Goal: Information Seeking & Learning: Compare options

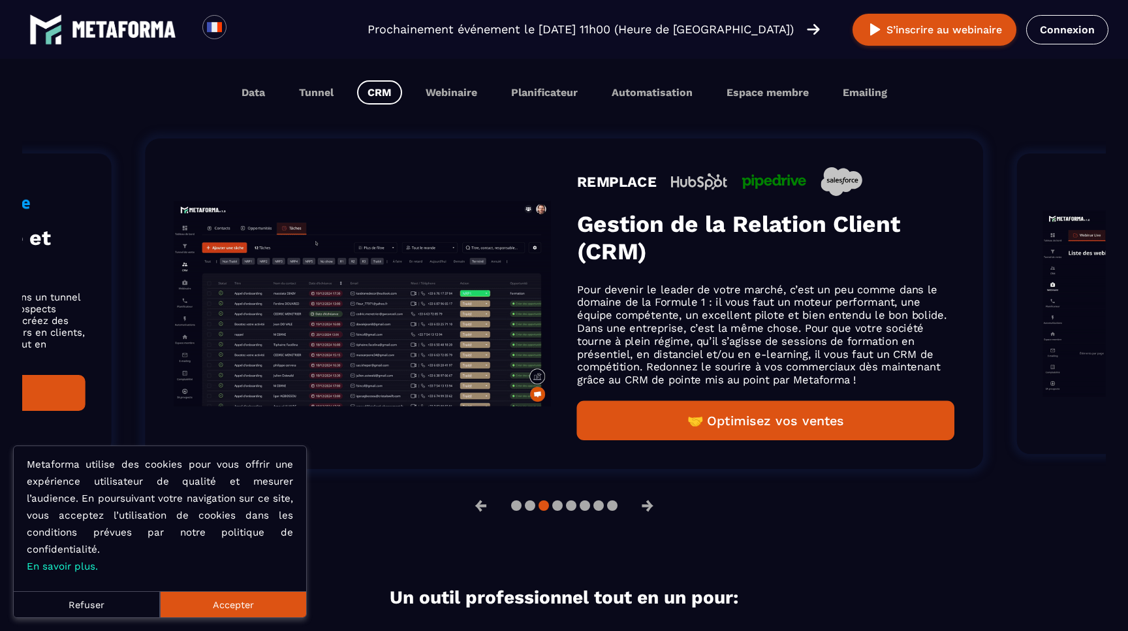
scroll to position [846, 0]
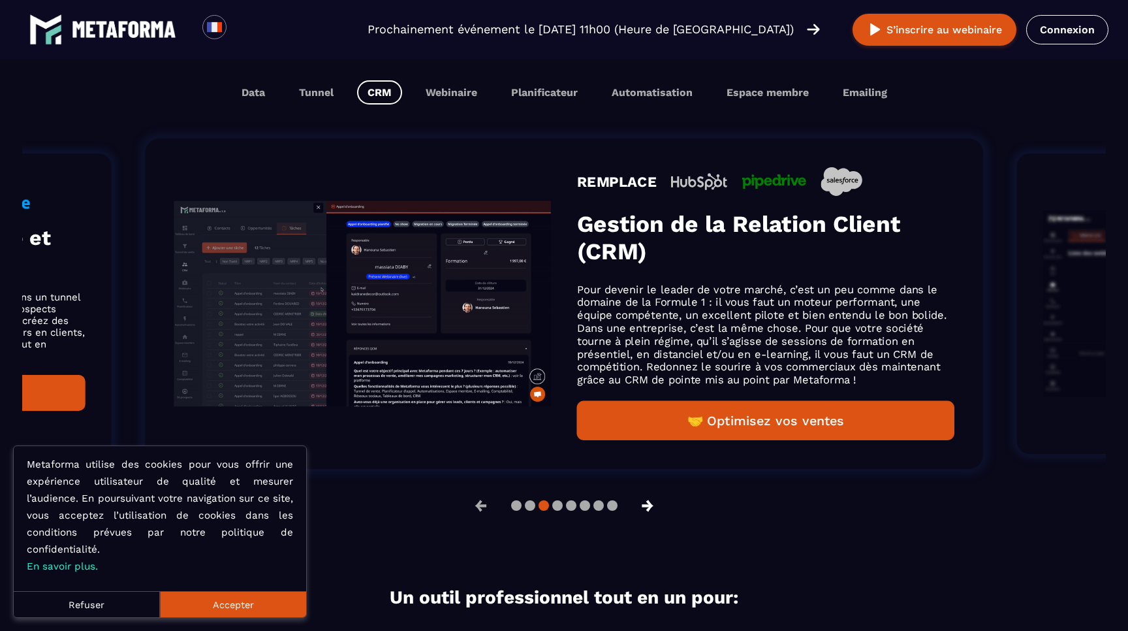
click at [653, 513] on button "→" at bounding box center [648, 505] width 34 height 31
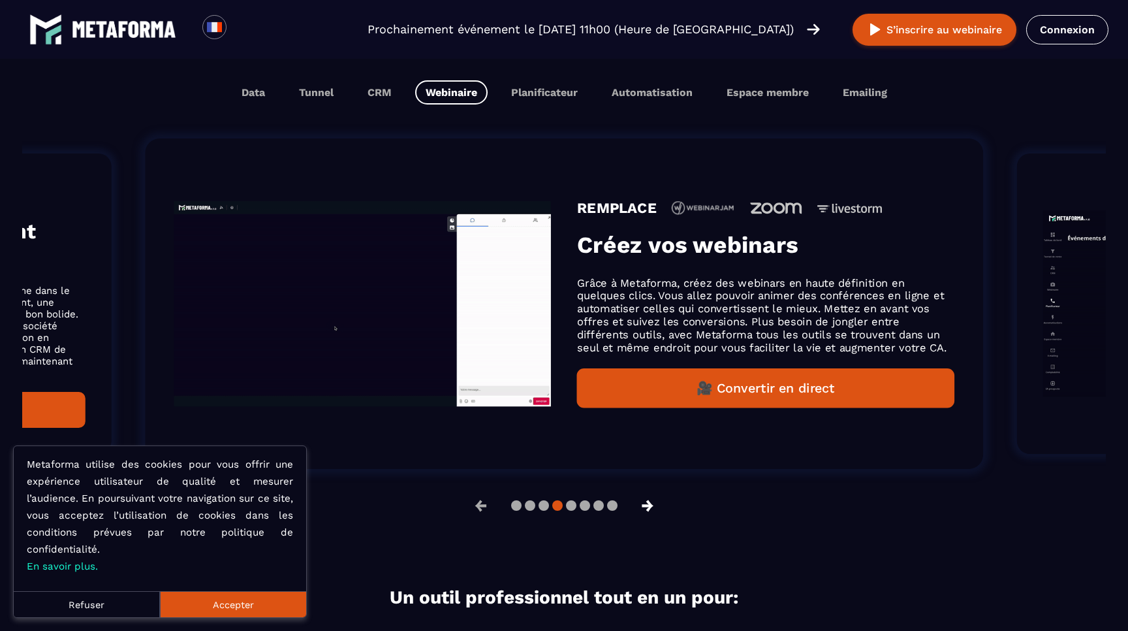
click at [653, 513] on button "→" at bounding box center [648, 505] width 34 height 31
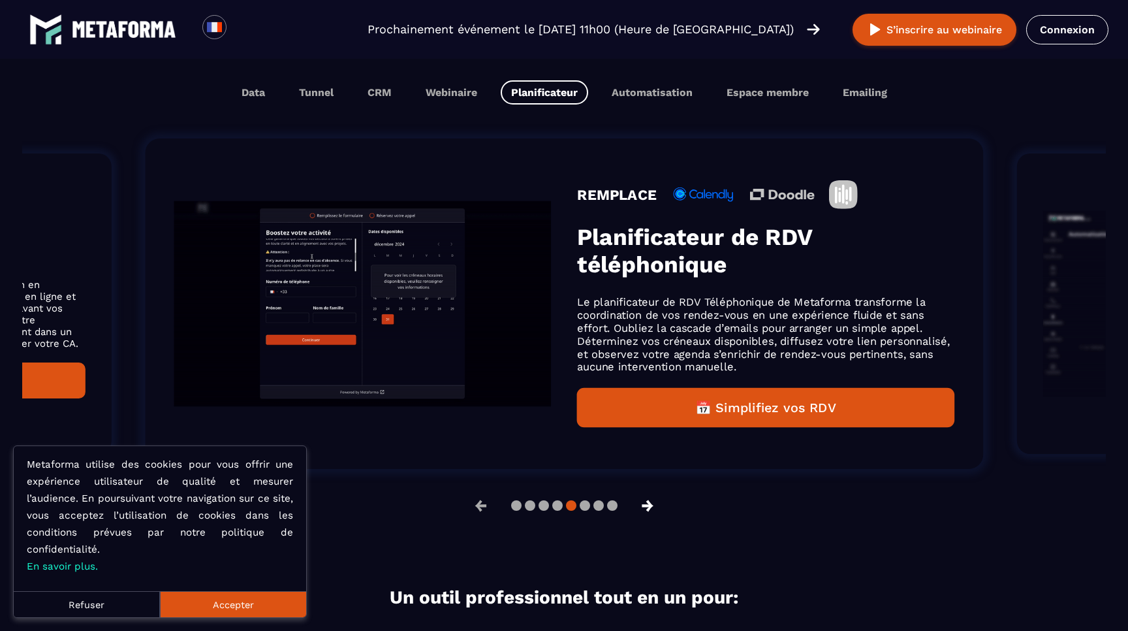
click at [653, 513] on button "→" at bounding box center [648, 505] width 34 height 31
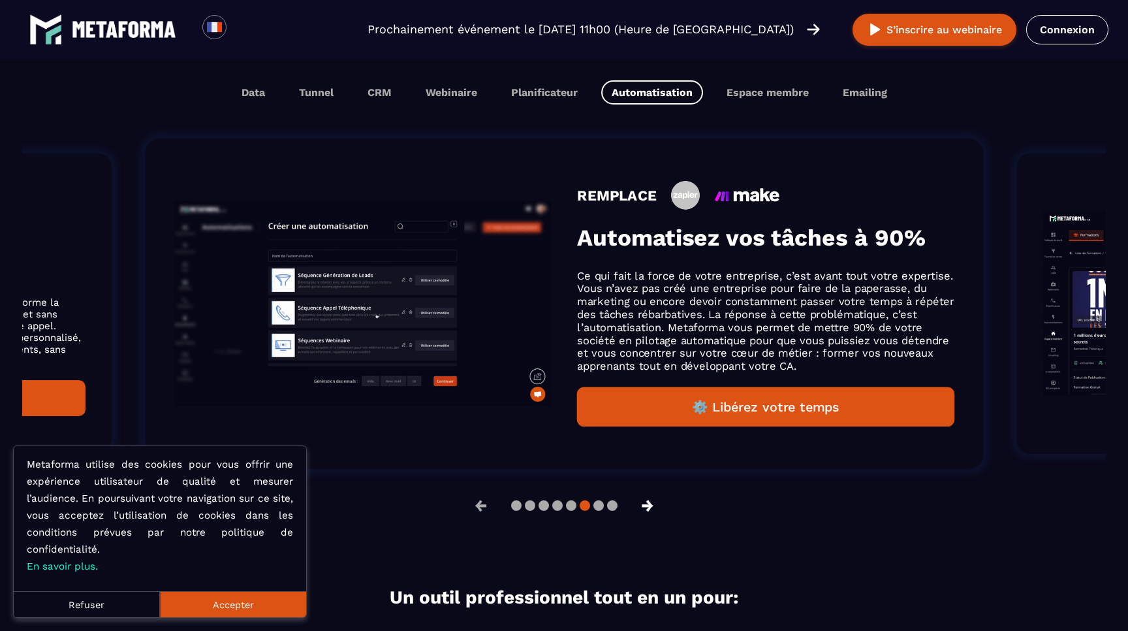
click at [653, 513] on button "→" at bounding box center [648, 505] width 34 height 31
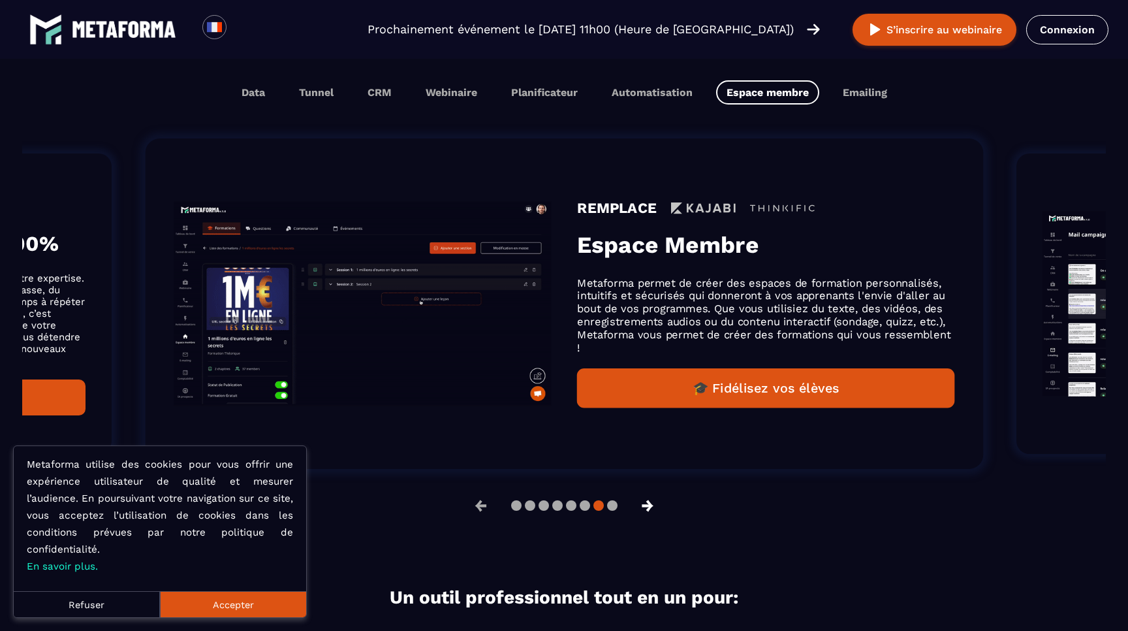
scroll to position [866, 0]
click at [653, 513] on button "→" at bounding box center [648, 505] width 34 height 31
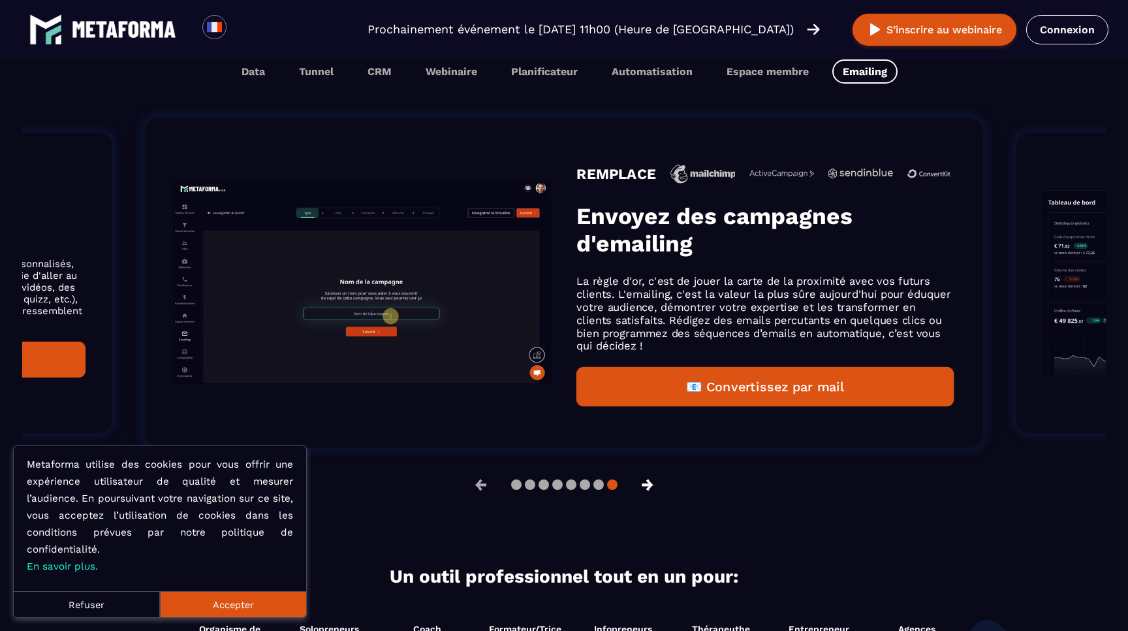
scroll to position [846, 0]
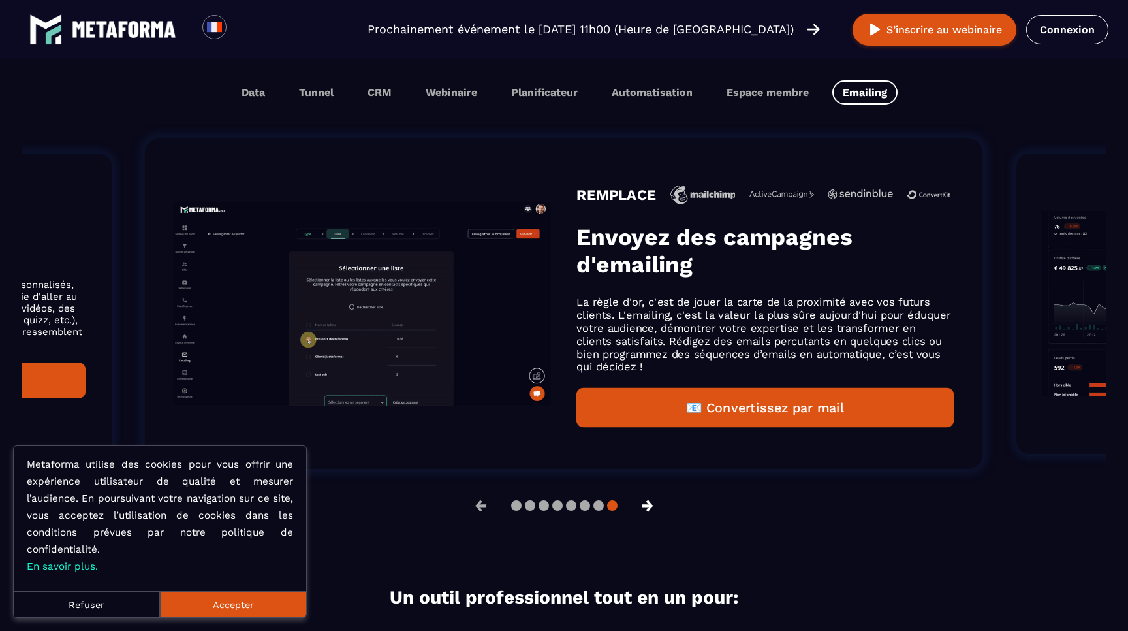
click at [653, 513] on button "→" at bounding box center [648, 505] width 34 height 31
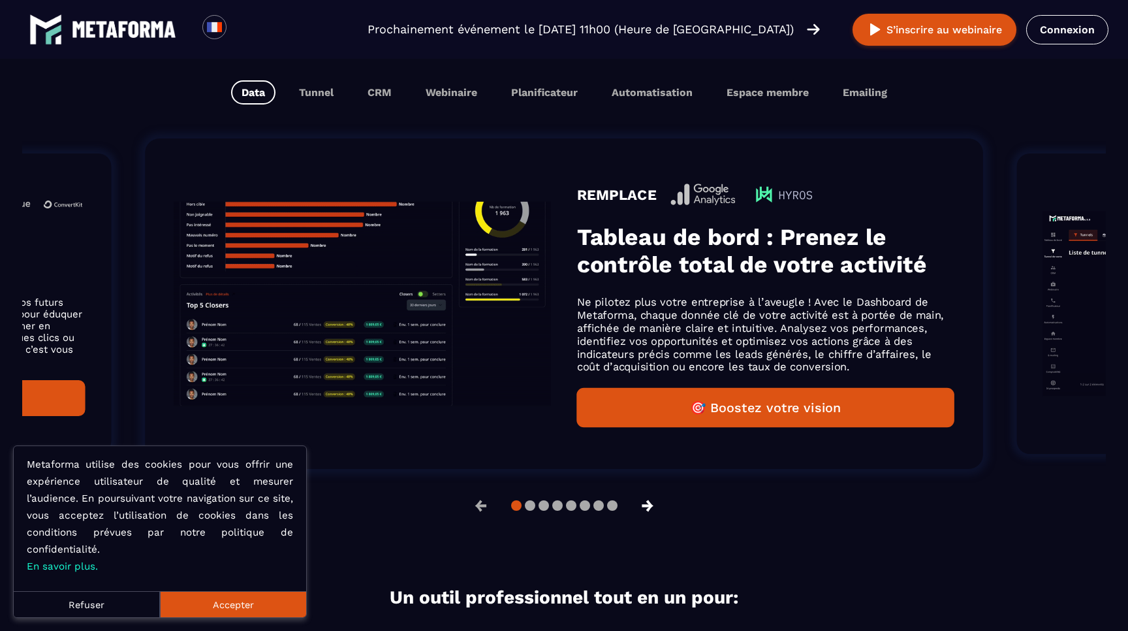
click at [653, 513] on button "→" at bounding box center [648, 505] width 34 height 31
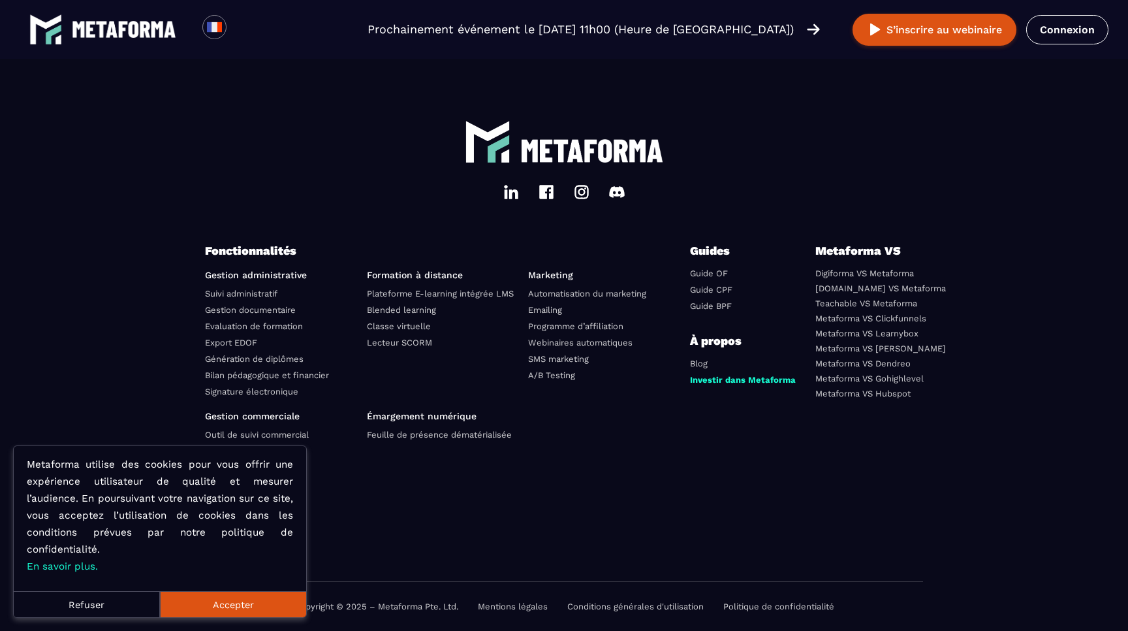
scroll to position [4529, 0]
click at [417, 411] on p "Émargement numérique" at bounding box center [443, 416] width 152 height 10
click at [253, 249] on p "Fonctionnalités" at bounding box center [447, 251] width 485 height 18
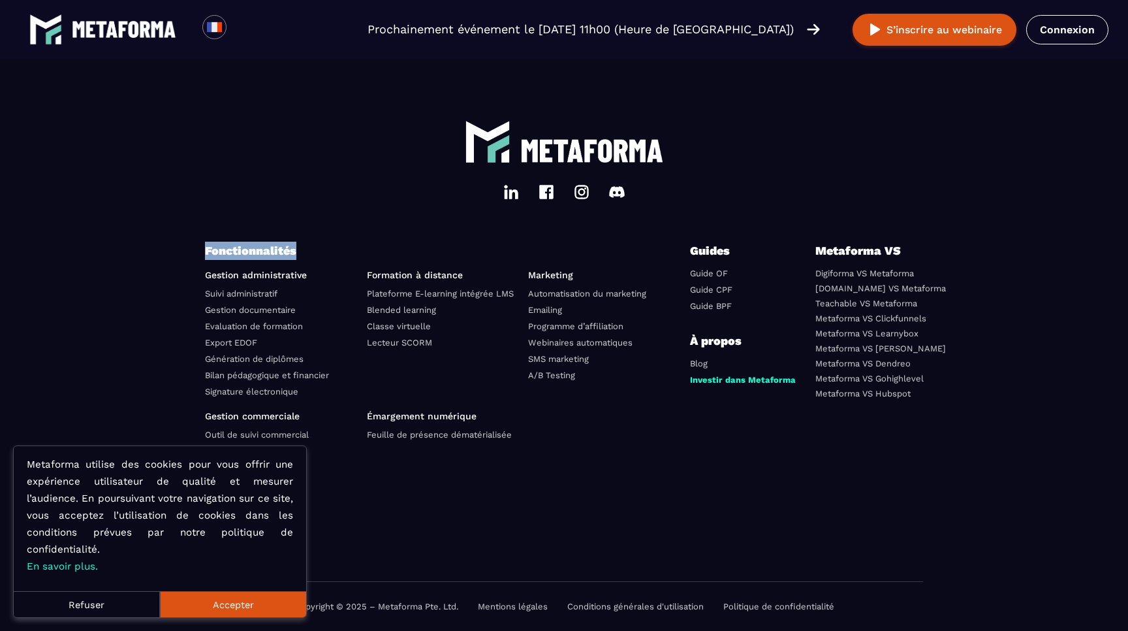
click at [253, 249] on p "Fonctionnalités" at bounding box center [447, 251] width 485 height 18
click at [110, 608] on button "Refuser" at bounding box center [87, 604] width 146 height 26
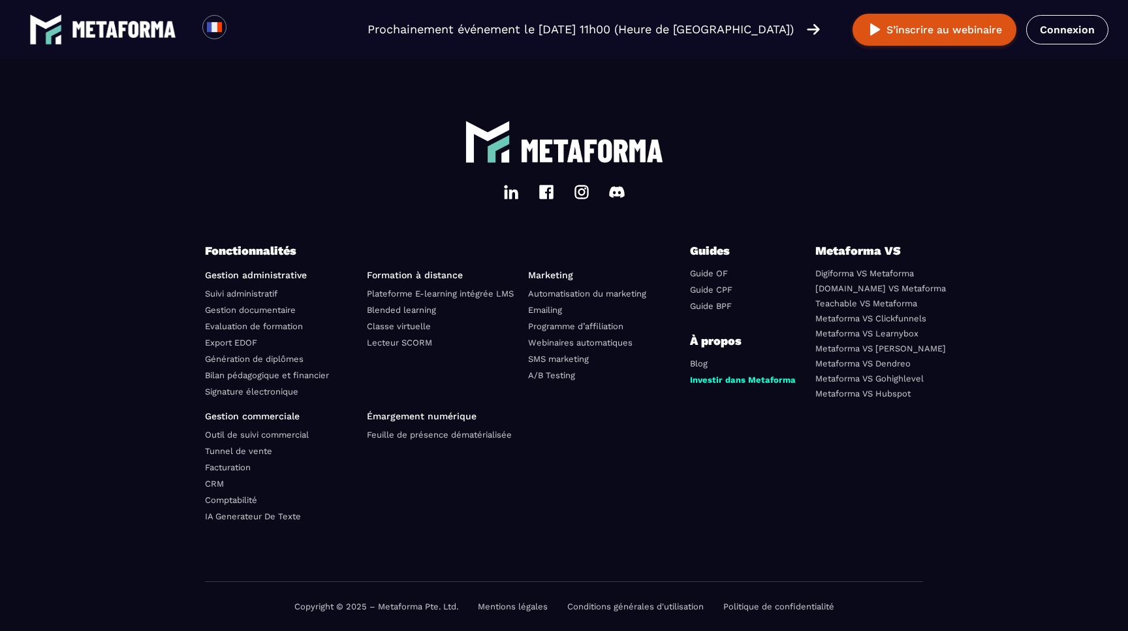
click at [246, 413] on p "Gestion commerciale" at bounding box center [281, 416] width 152 height 10
click at [212, 481] on link "CRM" at bounding box center [214, 484] width 19 height 10
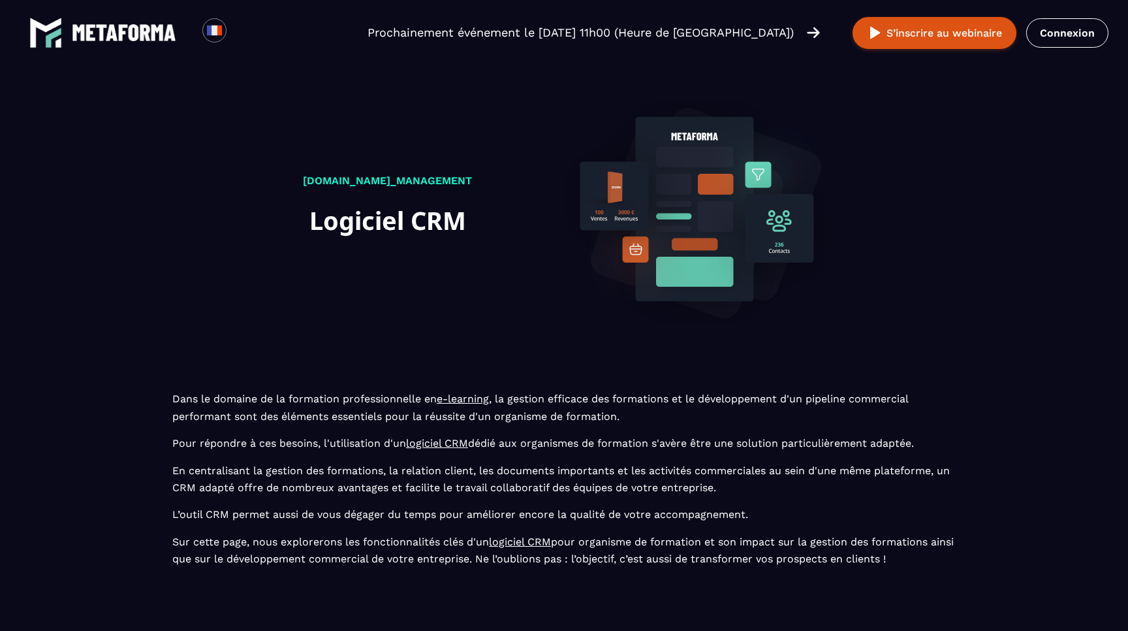
click at [319, 182] on p "[DOMAIN_NAME]_management" at bounding box center [387, 180] width 169 height 17
click at [361, 219] on h1 "Logiciel CRM" at bounding box center [387, 220] width 169 height 41
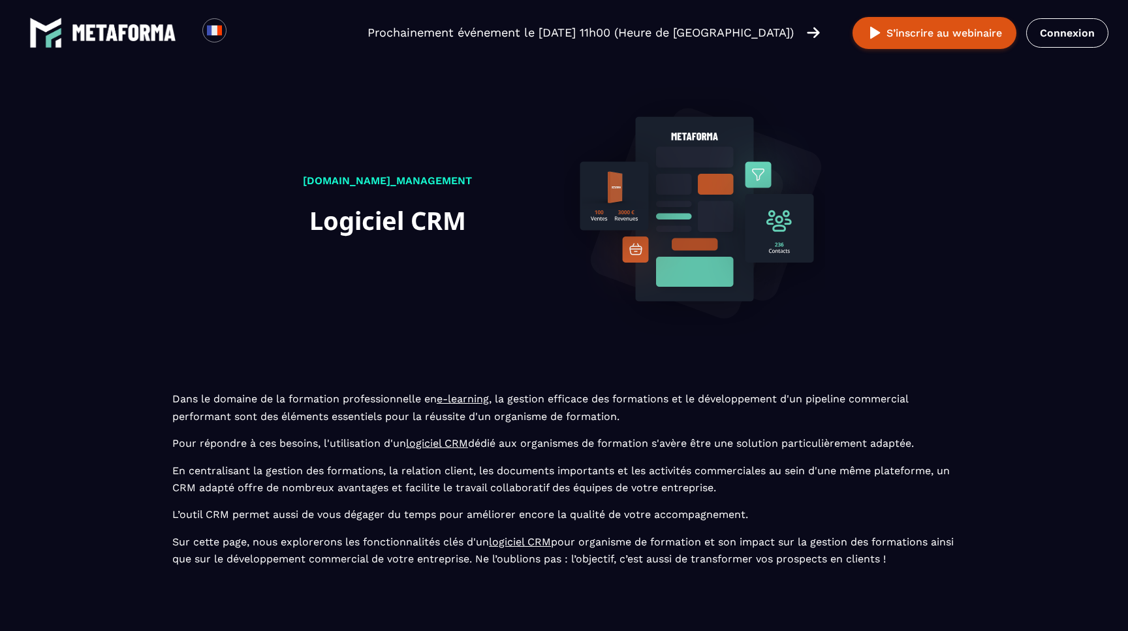
click at [361, 219] on h1 "Logiciel CRM" at bounding box center [387, 220] width 169 height 41
click at [129, 32] on img at bounding box center [124, 32] width 104 height 17
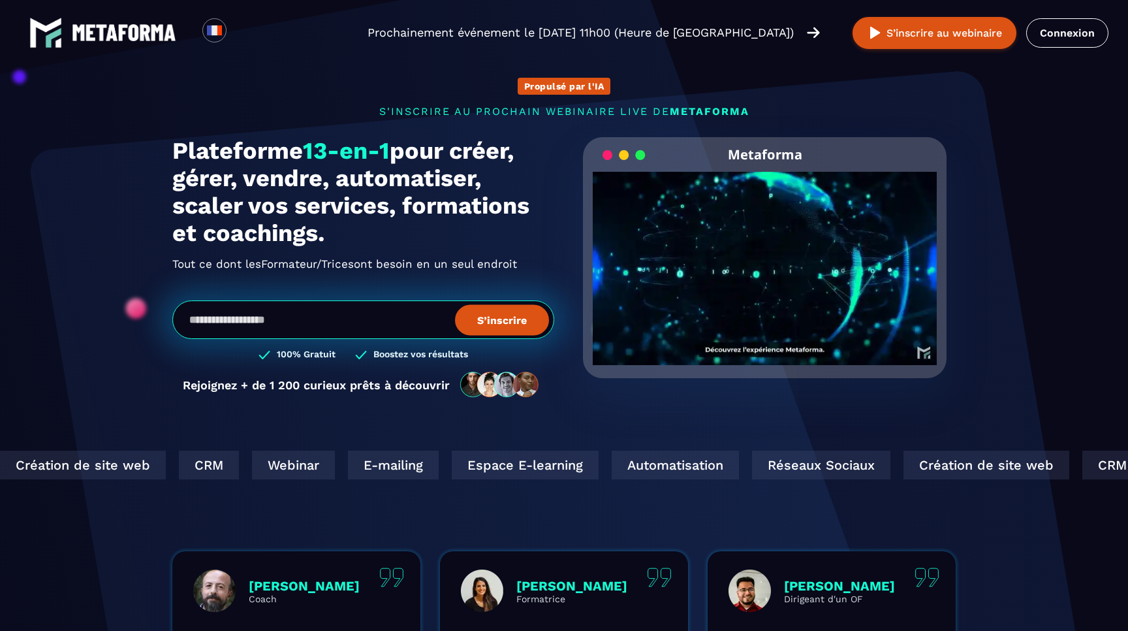
drag, startPoint x: 331, startPoint y: 233, endPoint x: 215, endPoint y: 240, distance: 115.8
click at [219, 234] on h1 "Plateforme 13-en-1 pour créer, gérer, vendre, automatiser, scaler vos services,…" at bounding box center [363, 192] width 382 height 110
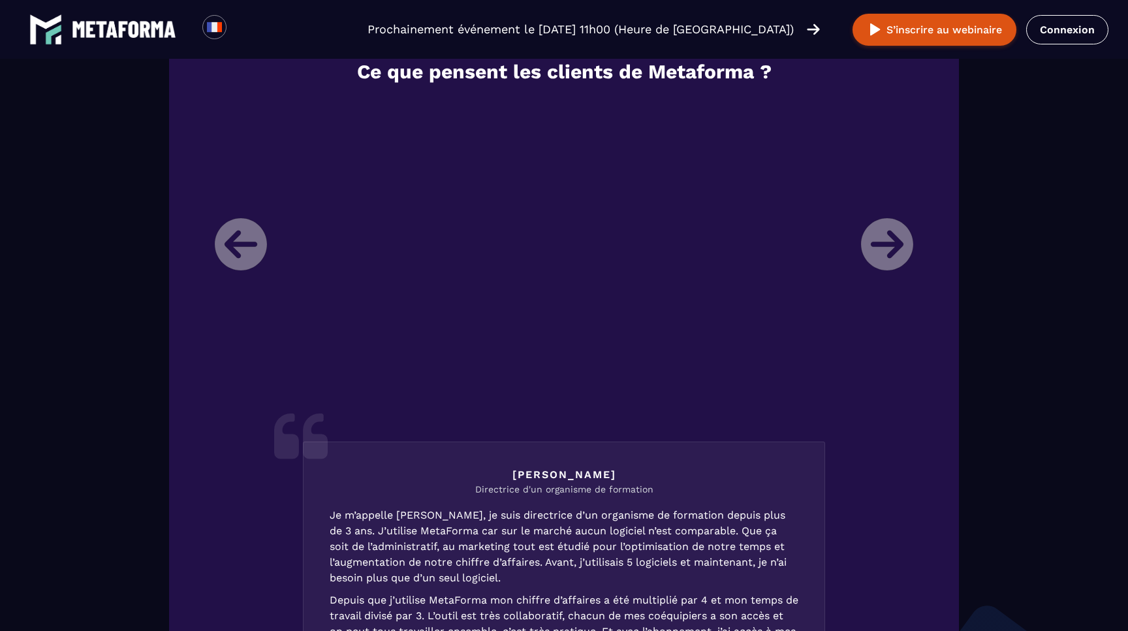
scroll to position [1582, 0]
click at [876, 257] on li "[PERSON_NAME] Directrice d'un organisme de formation Je m’appelle [PERSON_NAME]…" at bounding box center [564, 439] width 718 height 680
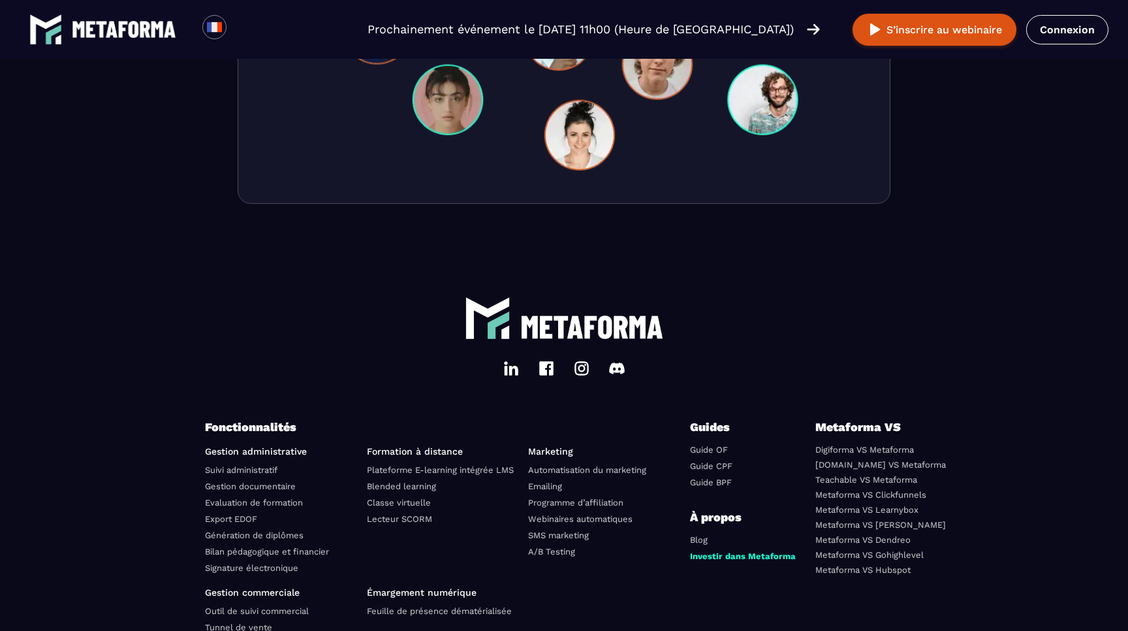
scroll to position [4379, 0]
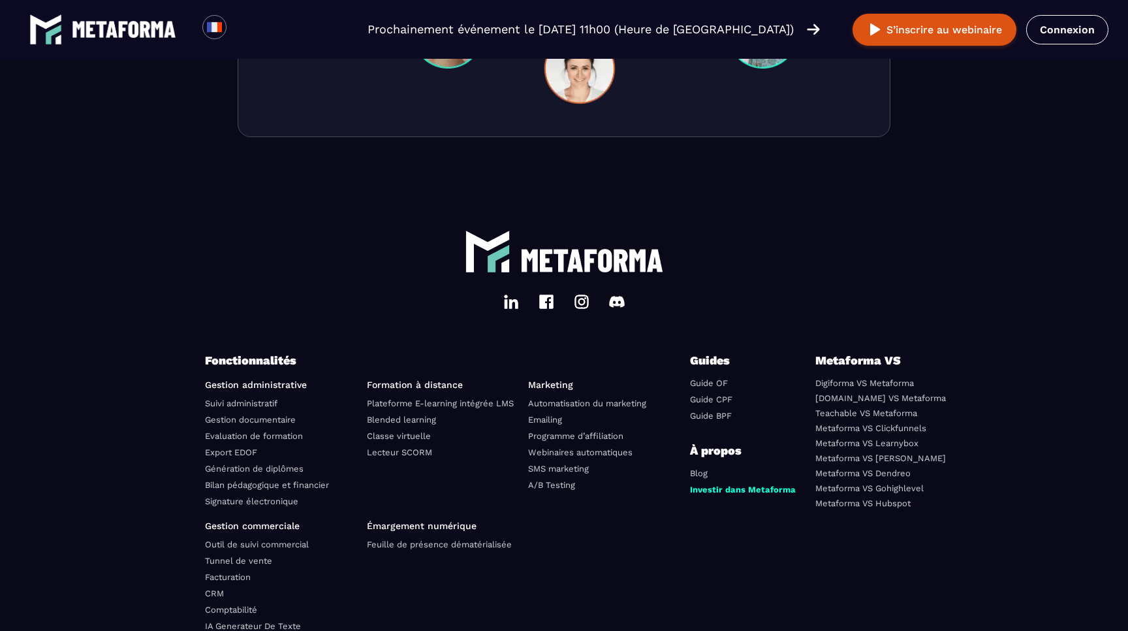
click at [392, 390] on p "Formation à distance" at bounding box center [443, 384] width 152 height 10
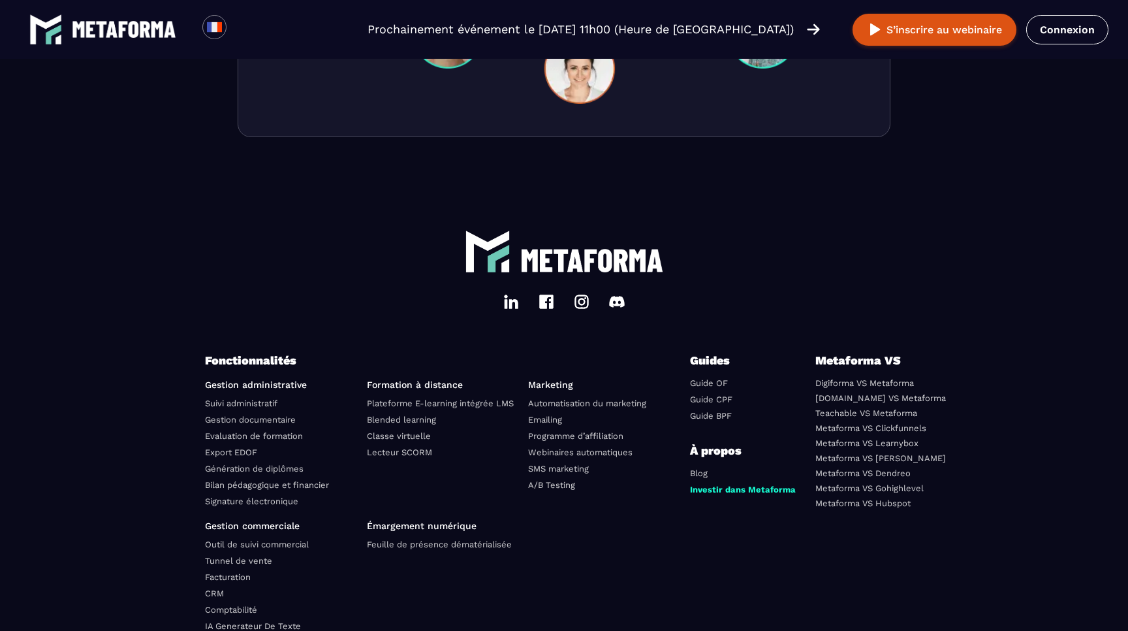
click at [392, 390] on p "Formation à distance" at bounding box center [443, 384] width 152 height 10
click at [214, 370] on p "Fonctionnalités" at bounding box center [447, 360] width 485 height 18
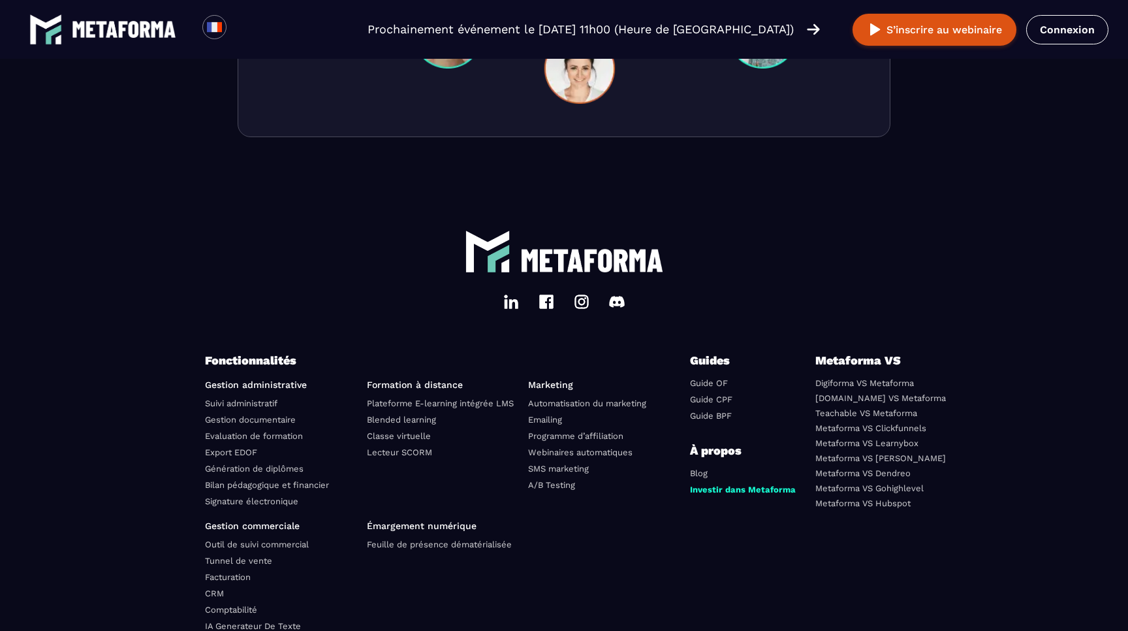
click at [723, 573] on div "Fonctionnalités Gestion administrative Suivi administratif Gestion documentaire…" at bounding box center [564, 521] width 718 height 340
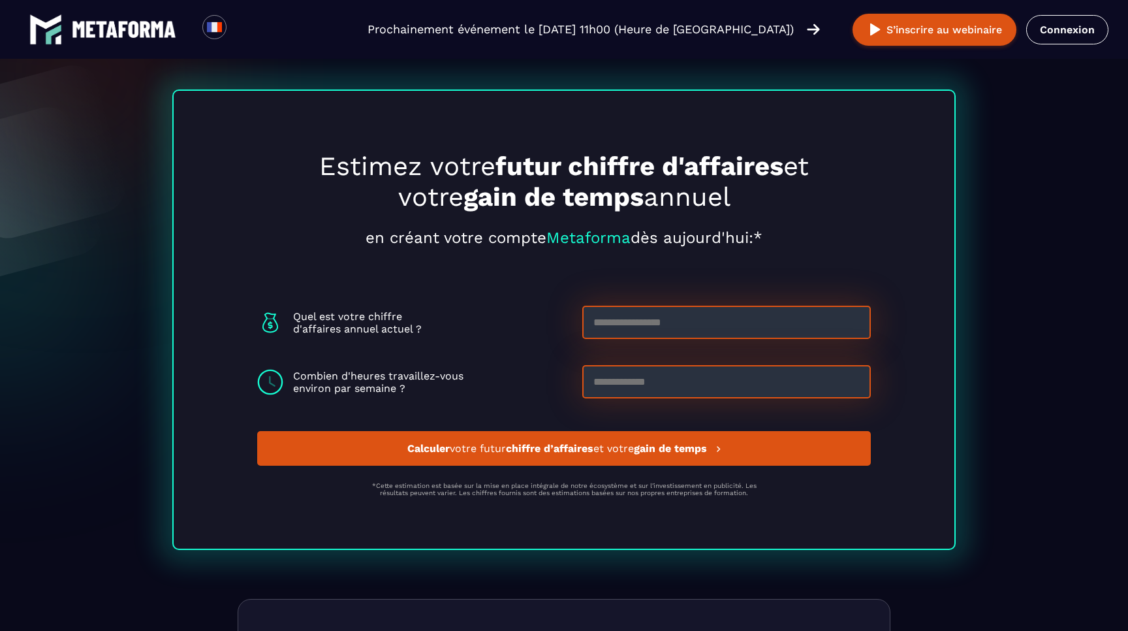
scroll to position [3400, 0]
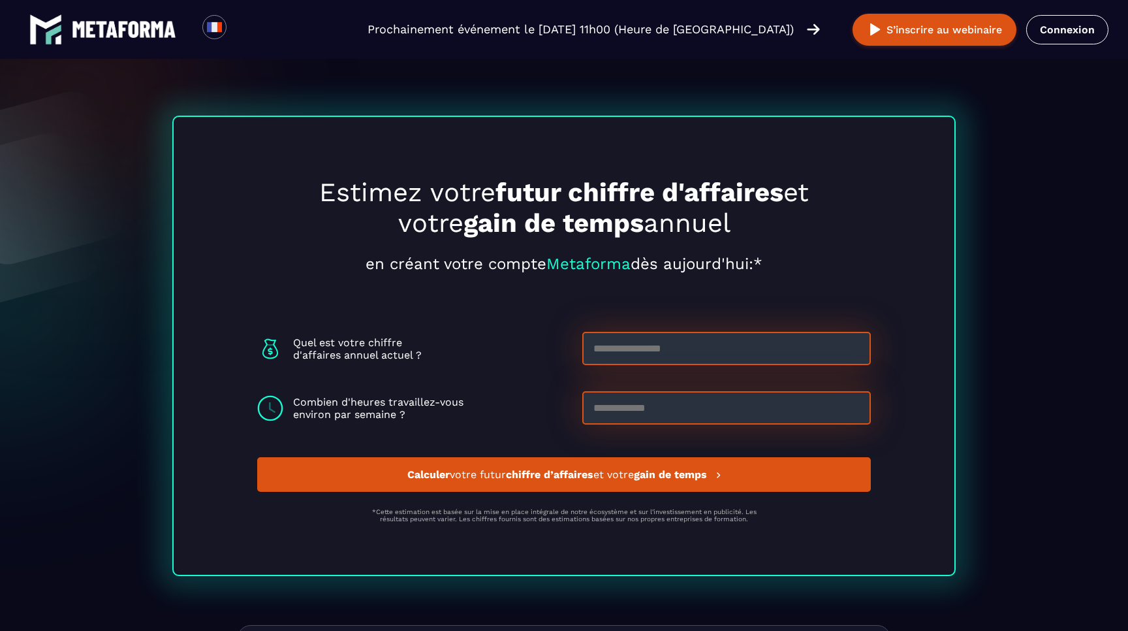
drag, startPoint x: 390, startPoint y: 255, endPoint x: 744, endPoint y: 245, distance: 354.1
click at [744, 238] on h2 "Estimez votre futur chiffre d'affaires et votre gain de temps annuel" at bounding box center [564, 207] width 522 height 61
drag, startPoint x: 744, startPoint y: 245, endPoint x: 419, endPoint y: 195, distance: 328.9
click at [419, 195] on div "Estimez votre futur chiffre d'affaires et votre gain de temps annuel en créant …" at bounding box center [564, 346] width 784 height 460
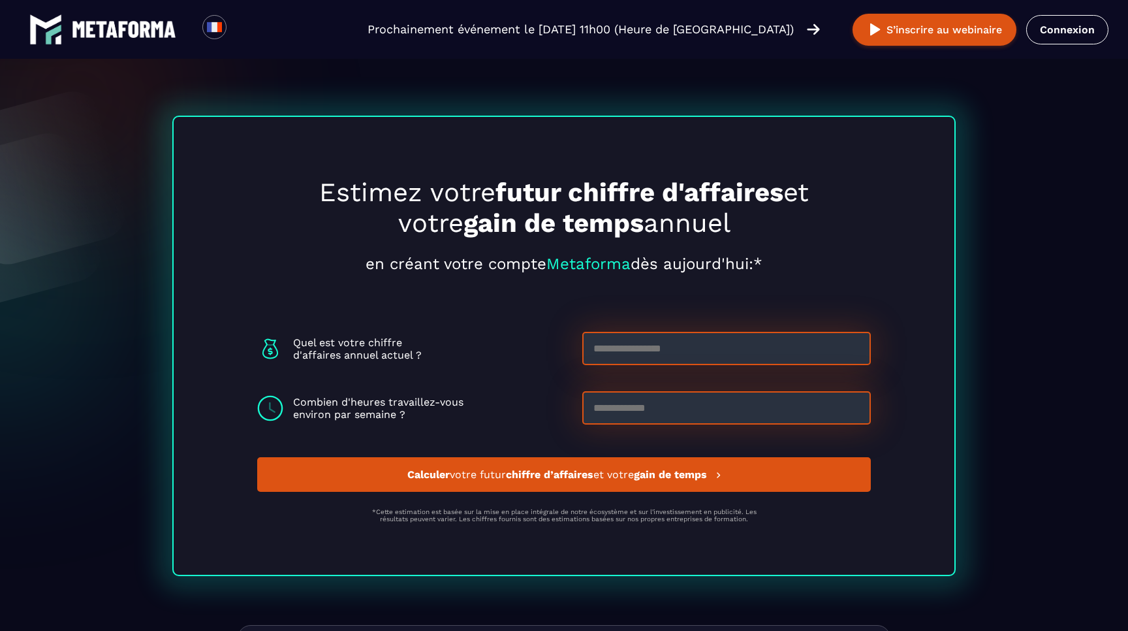
click at [315, 230] on h2 "Estimez votre futur chiffre d'affaires et votre gain de temps annuel" at bounding box center [564, 207] width 522 height 61
drag, startPoint x: 315, startPoint y: 230, endPoint x: 744, endPoint y: 248, distance: 429.4
click at [744, 238] on h2 "Estimez votre futur chiffre d'affaires et votre gain de temps annuel" at bounding box center [564, 207] width 522 height 61
click at [748, 238] on h2 "Estimez votre futur chiffre d'affaires et votre gain de temps annuel" at bounding box center [564, 207] width 522 height 61
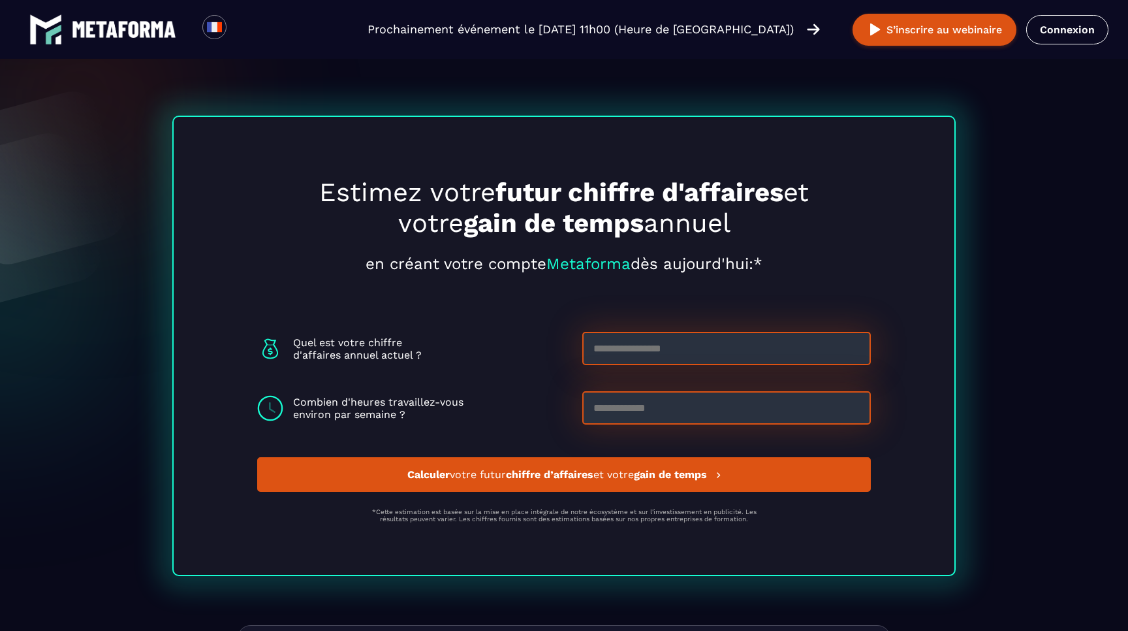
scroll to position [3421, 0]
drag, startPoint x: 748, startPoint y: 251, endPoint x: 366, endPoint y: 187, distance: 388.0
click at [366, 187] on div "Estimez votre futur chiffre d'affaires et votre gain de temps annuel en créant …" at bounding box center [564, 346] width 784 height 460
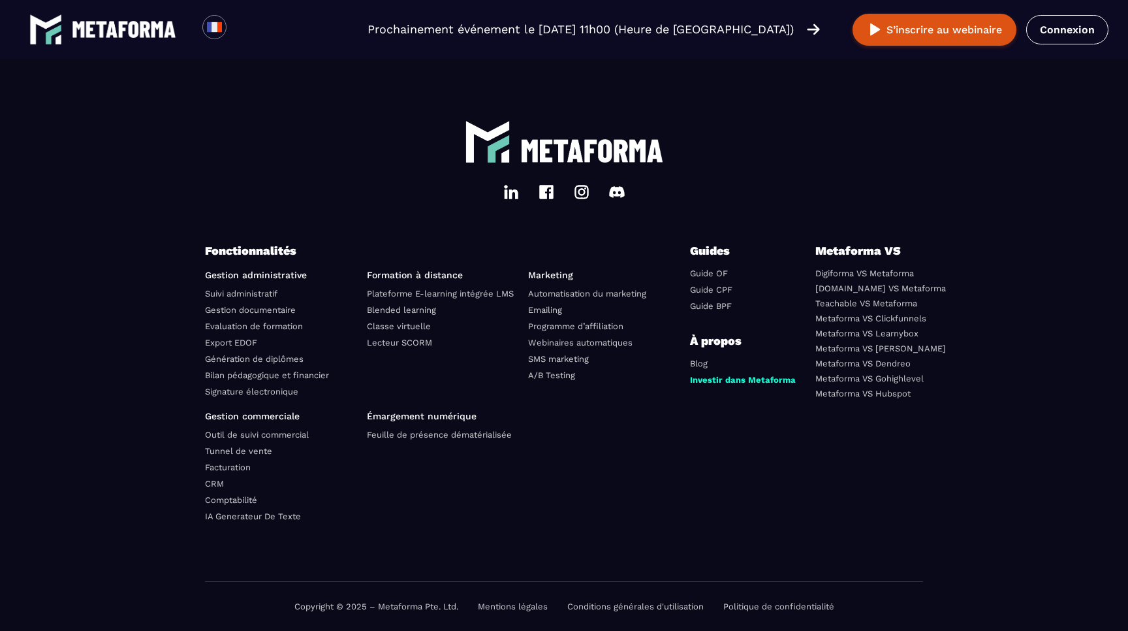
scroll to position [4529, 0]
click at [594, 500] on ul at bounding box center [604, 468] width 152 height 115
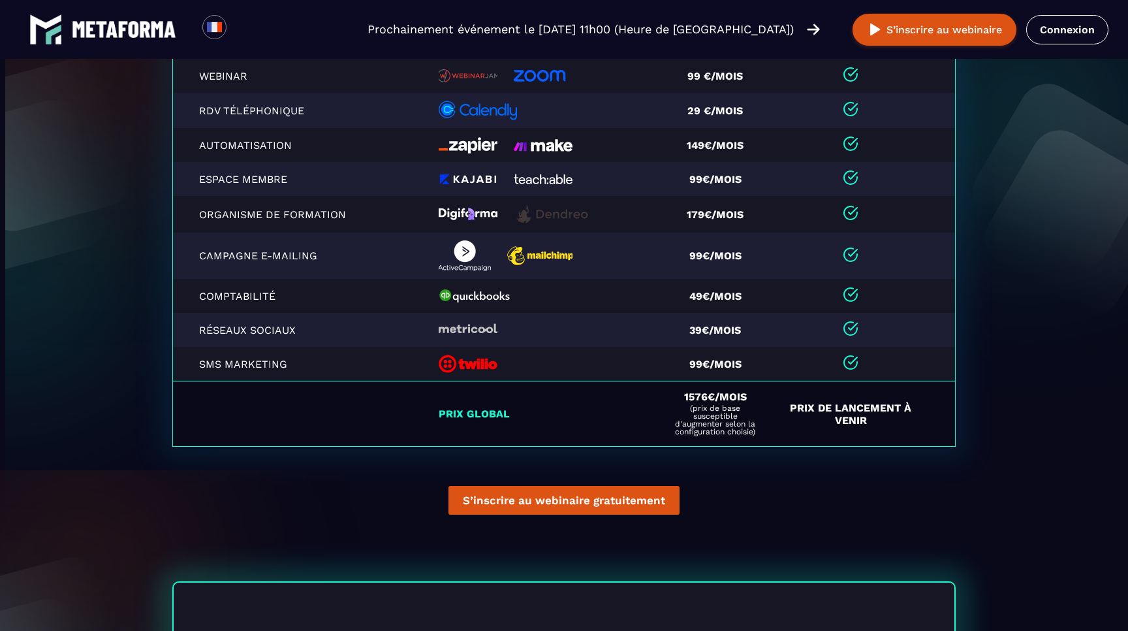
scroll to position [2955, 0]
drag, startPoint x: 756, startPoint y: 460, endPoint x: 685, endPoint y: 425, distance: 79.4
click at [685, 425] on div "1576€/mois (prix de base susceptible d'augmenter selon la configuration choisie)" at bounding box center [716, 414] width 88 height 44
click at [740, 436] on span "(prix de base susceptible d'augmenter selon la configuration choisie)" at bounding box center [716, 419] width 88 height 31
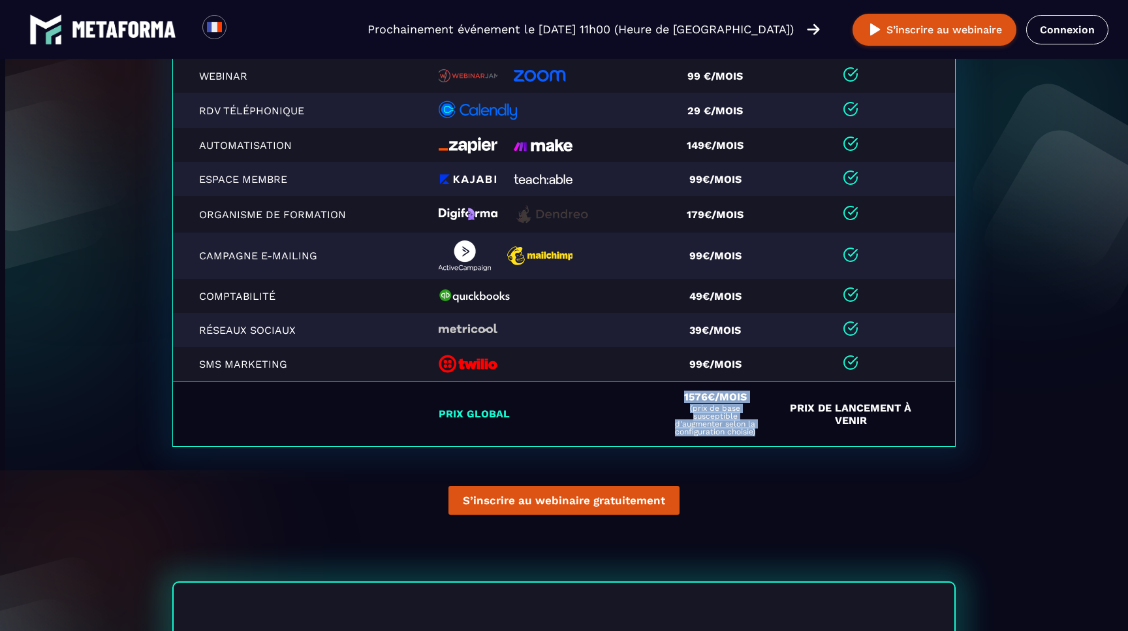
drag, startPoint x: 759, startPoint y: 458, endPoint x: 684, endPoint y: 426, distance: 82.2
click at [684, 426] on td "1576€/mois (prix de base susceptible d'augmenter selon la configuration choisie)" at bounding box center [720, 413] width 112 height 65
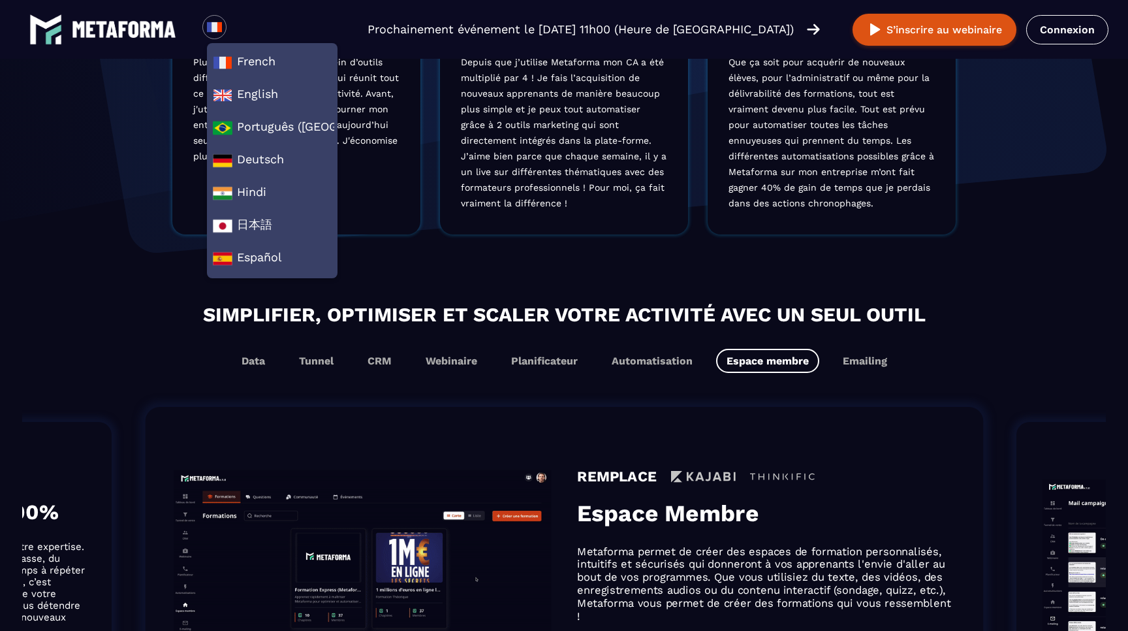
scroll to position [577, 0]
